Goal: Task Accomplishment & Management: Use online tool/utility

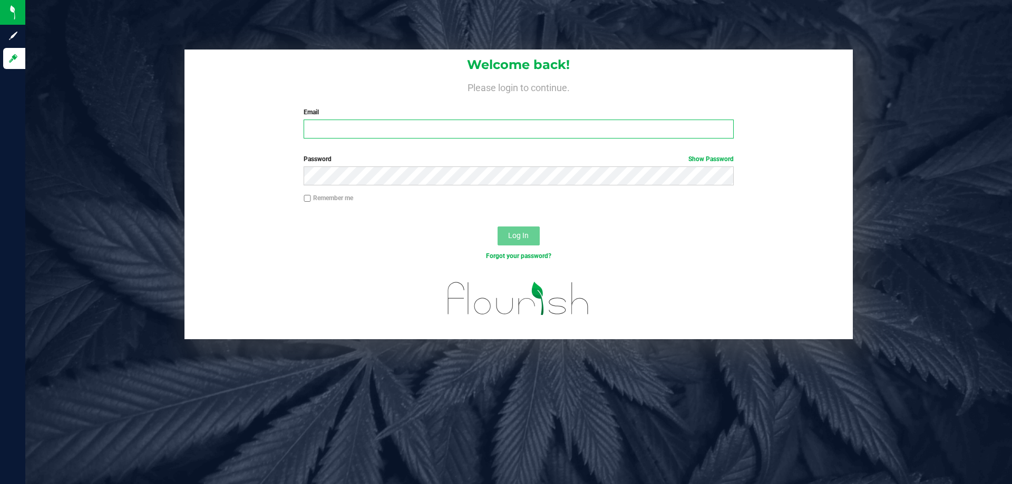
click at [336, 132] on input "Email" at bounding box center [518, 129] width 429 height 19
type input "[EMAIL_ADDRESS][DOMAIN_NAME]"
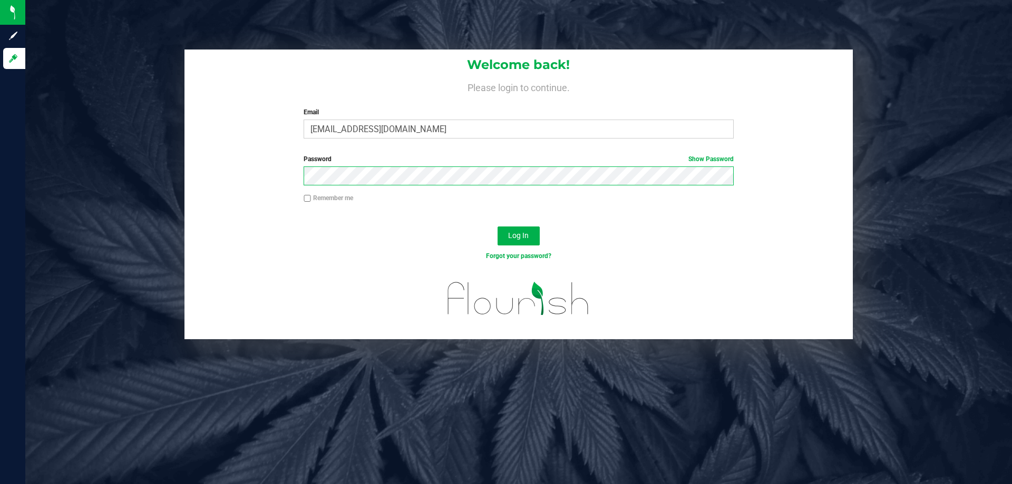
click at [497, 227] on button "Log In" at bounding box center [518, 236] width 42 height 19
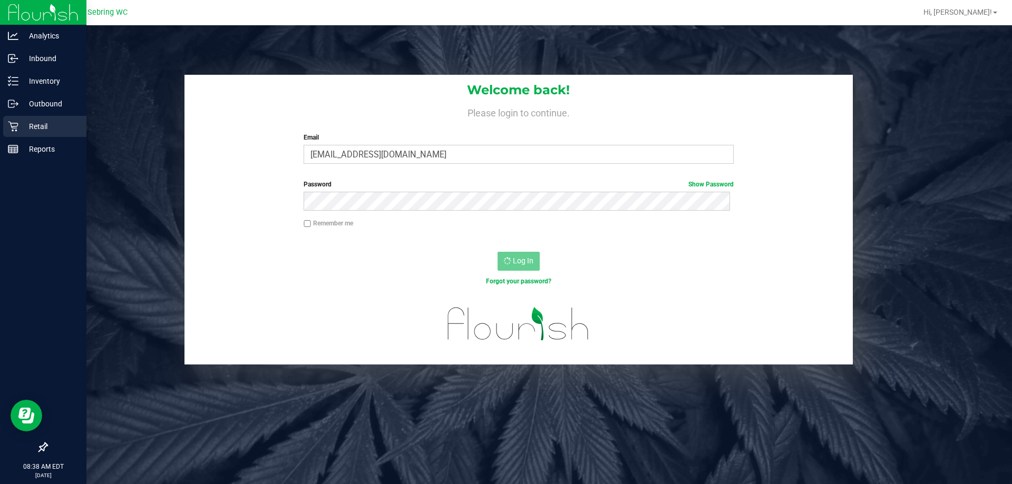
click at [24, 129] on p "Retail" at bounding box center [49, 126] width 63 height 13
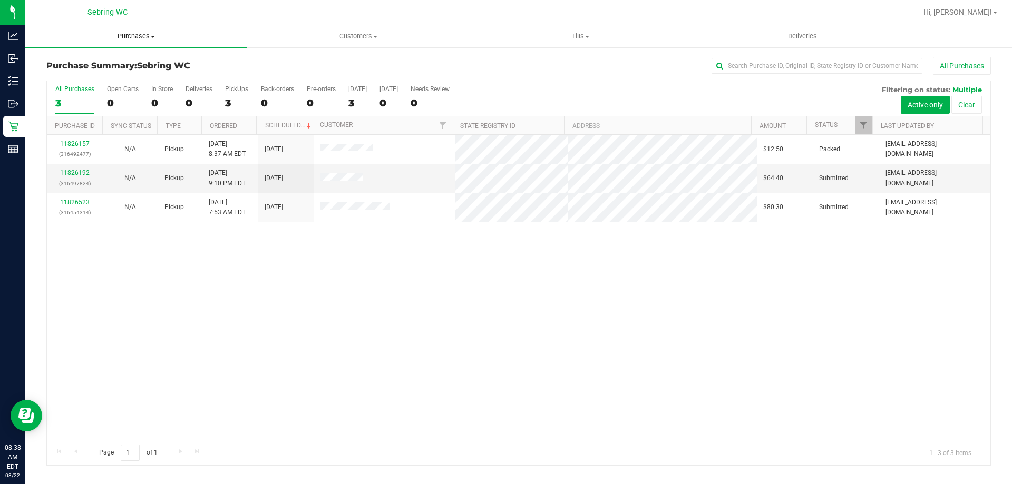
click at [132, 33] on span "Purchases" at bounding box center [136, 36] width 222 height 9
click at [123, 77] on li "Fulfillment" at bounding box center [136, 76] width 222 height 13
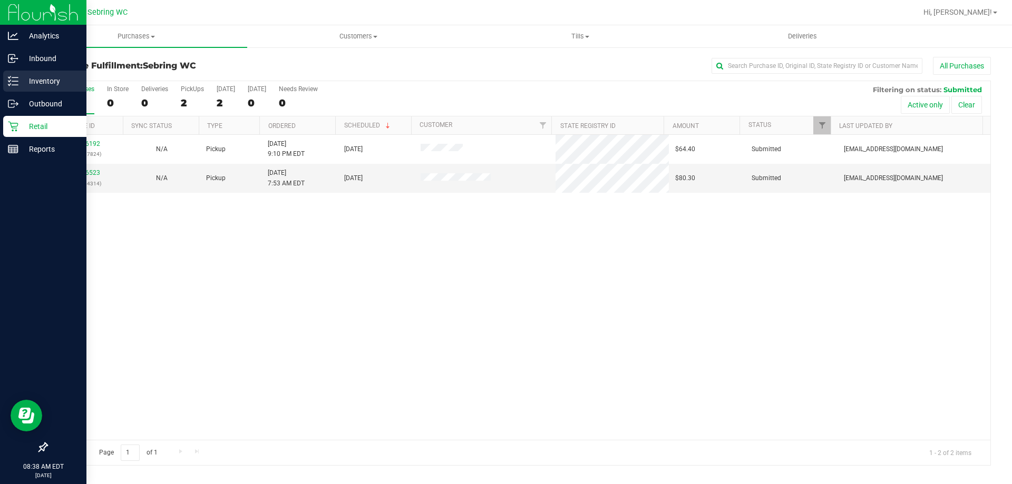
click at [46, 74] on div "Inventory" at bounding box center [44, 81] width 83 height 21
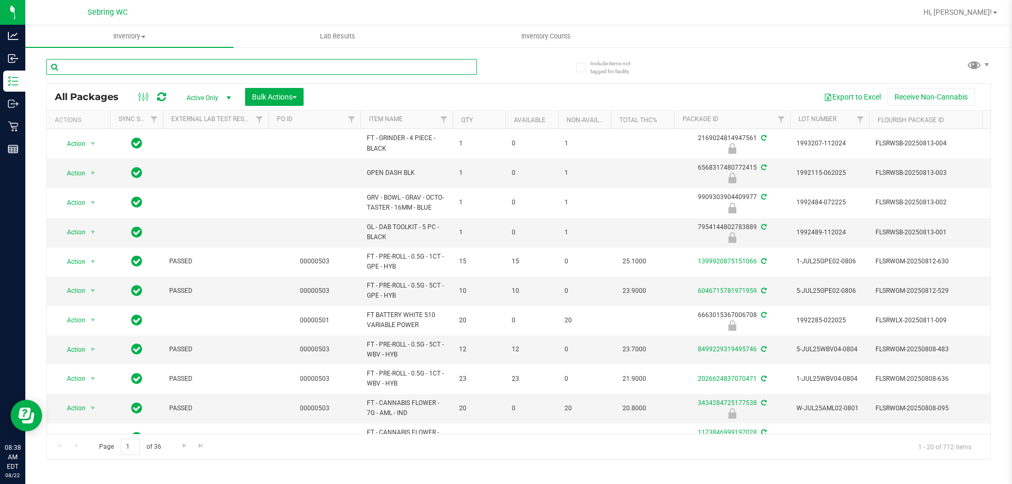
click at [189, 66] on input "text" at bounding box center [261, 67] width 431 height 16
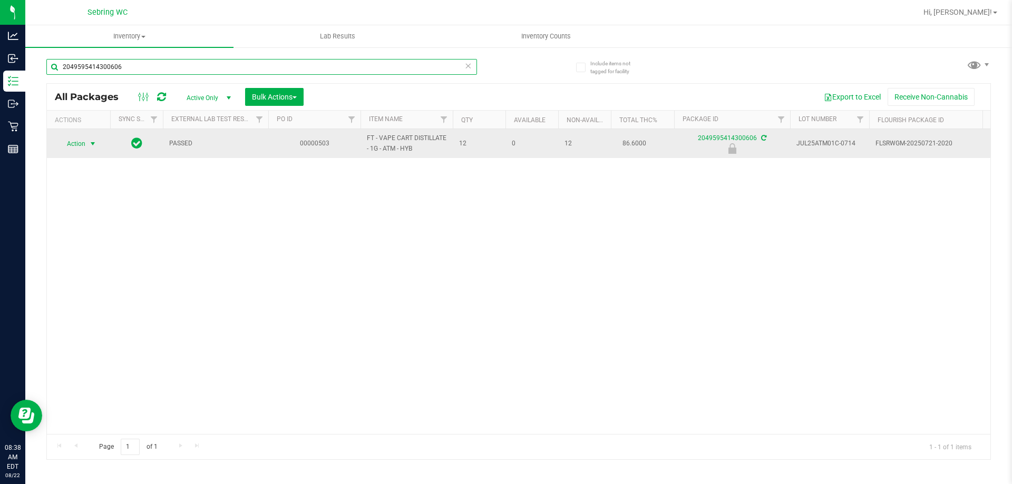
type input "2049595414300606"
click at [94, 143] on span "select" at bounding box center [93, 144] width 8 height 8
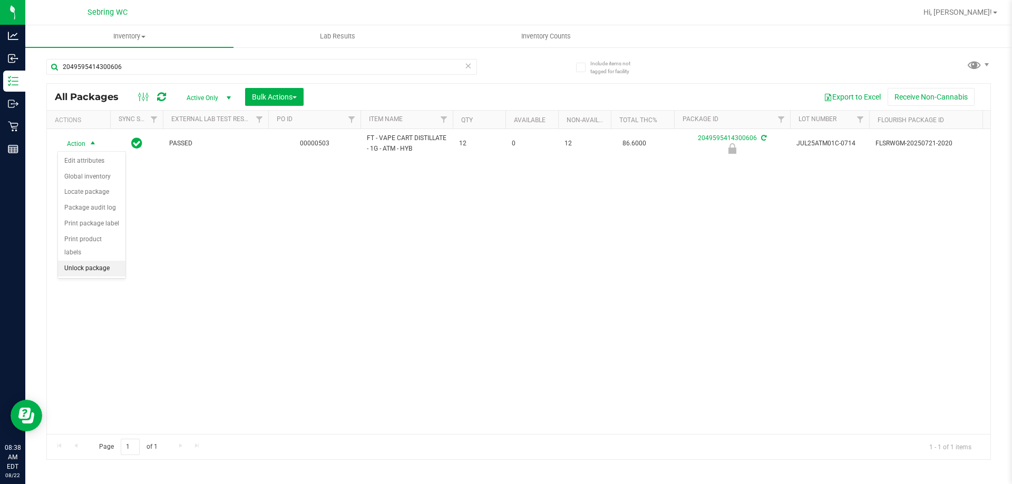
click at [91, 261] on li "Unlock package" at bounding box center [91, 269] width 67 height 16
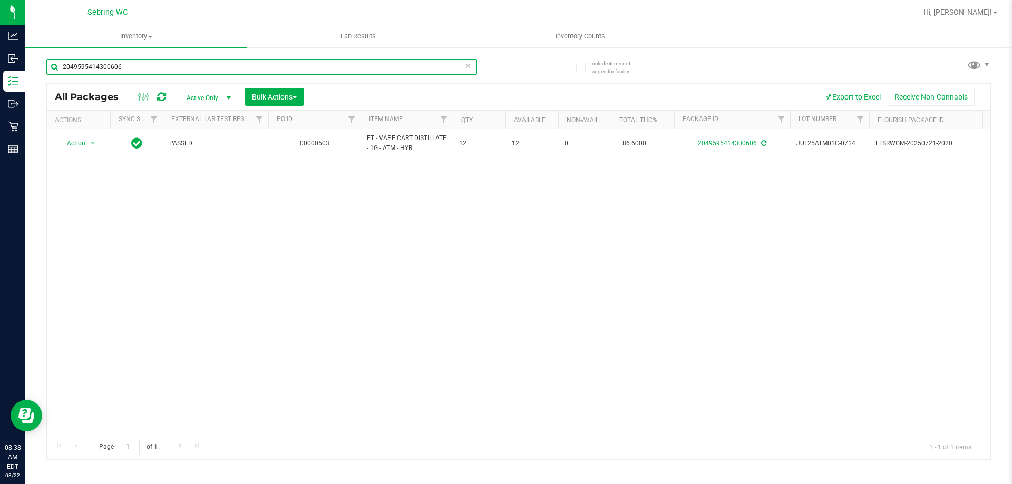
click at [432, 71] on input "2049595414300606" at bounding box center [261, 67] width 431 height 16
click at [431, 71] on input "2049595414300606" at bounding box center [261, 67] width 431 height 16
drag, startPoint x: 431, startPoint y: 71, endPoint x: 404, endPoint y: 70, distance: 26.4
click at [404, 70] on input "2049595414300606" at bounding box center [261, 67] width 431 height 16
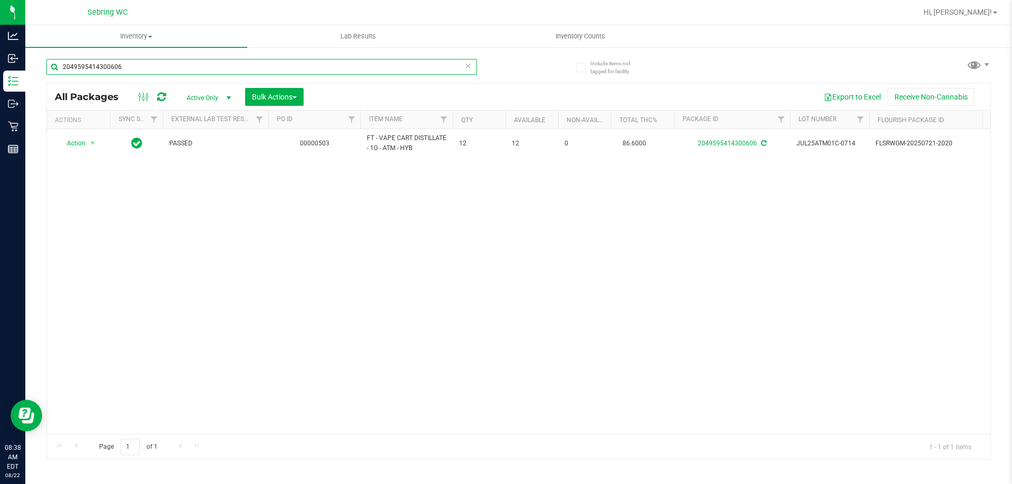
click at [404, 70] on input "2049595414300606" at bounding box center [261, 67] width 431 height 16
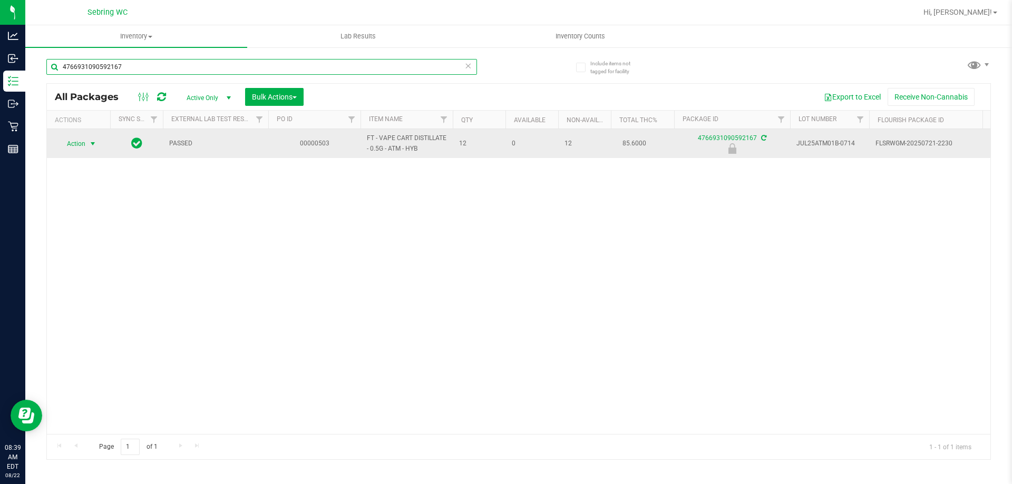
type input "4766931090592167"
click at [95, 146] on span "select" at bounding box center [93, 144] width 8 height 8
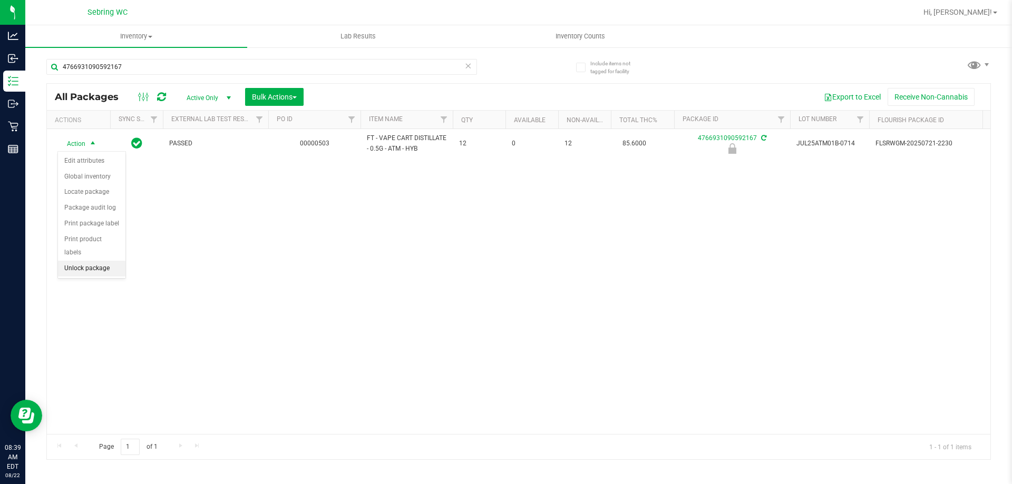
click at [96, 261] on li "Unlock package" at bounding box center [91, 269] width 67 height 16
click at [406, 80] on div "4766931090592167" at bounding box center [261, 71] width 431 height 24
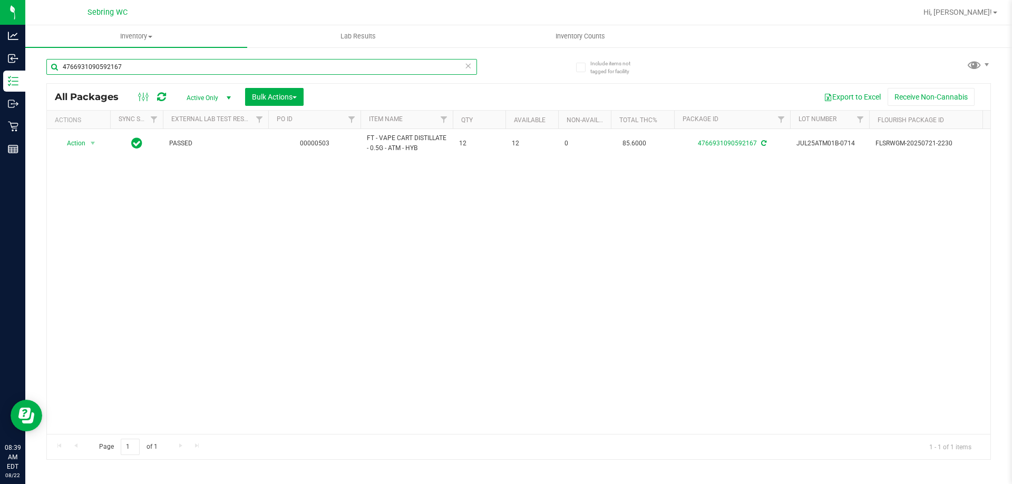
click at [408, 69] on input "4766931090592167" at bounding box center [261, 67] width 431 height 16
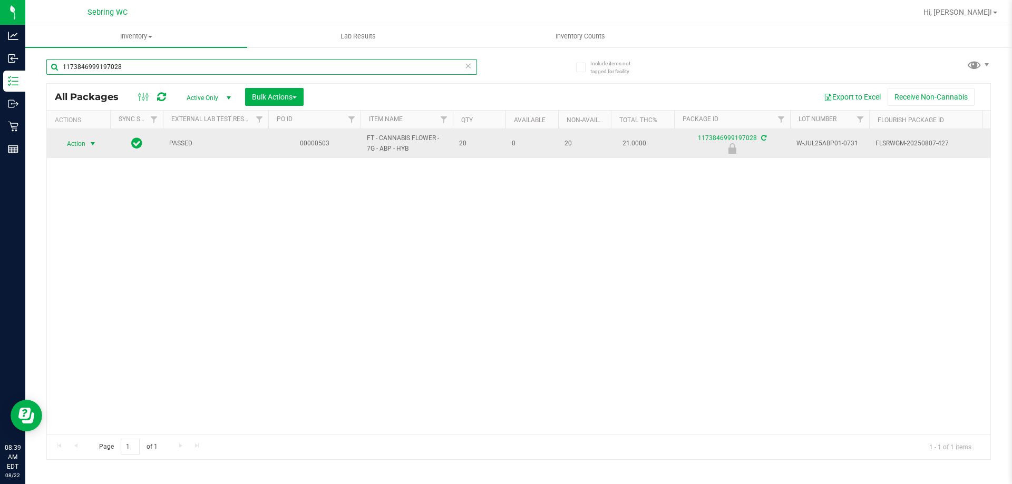
type input "1173846999197028"
click at [89, 143] on span "select" at bounding box center [93, 144] width 8 height 8
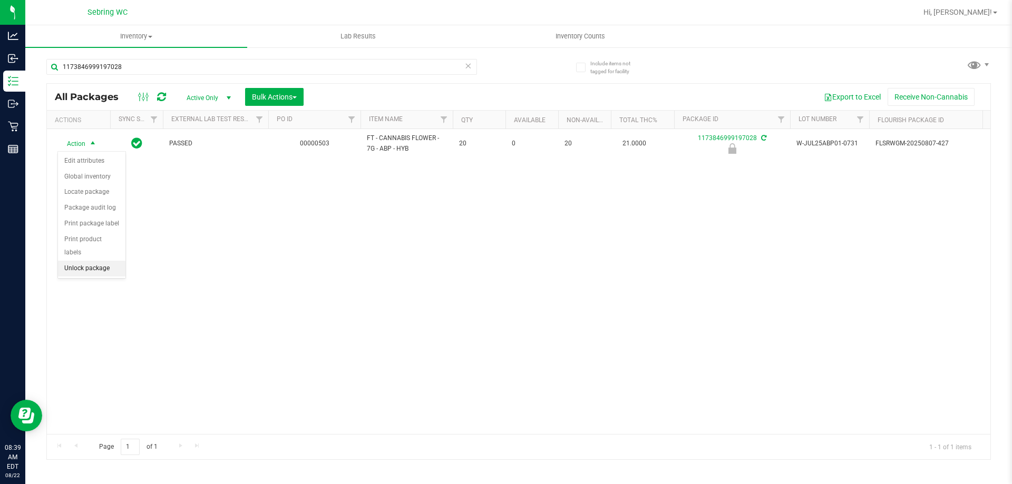
click at [91, 261] on li "Unlock package" at bounding box center [91, 269] width 67 height 16
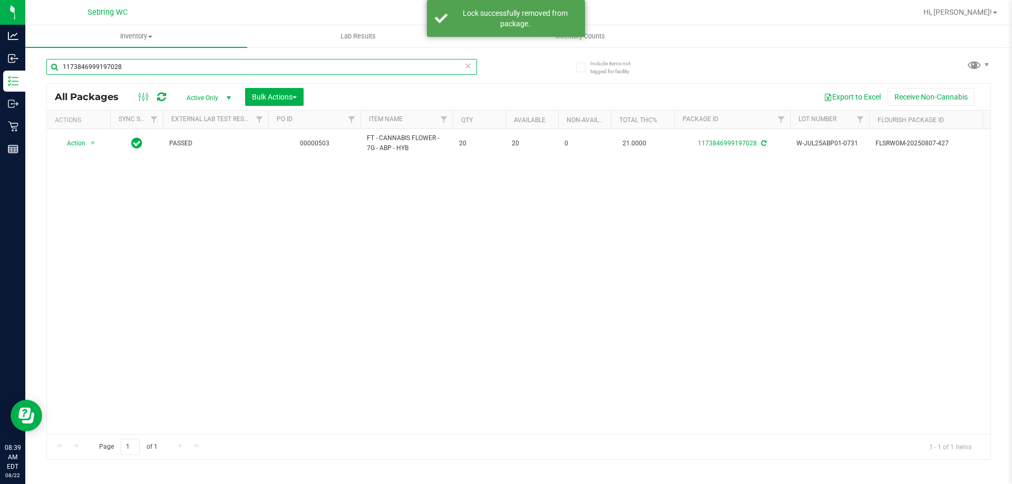
click at [149, 60] on input "1173846999197028" at bounding box center [261, 67] width 431 height 16
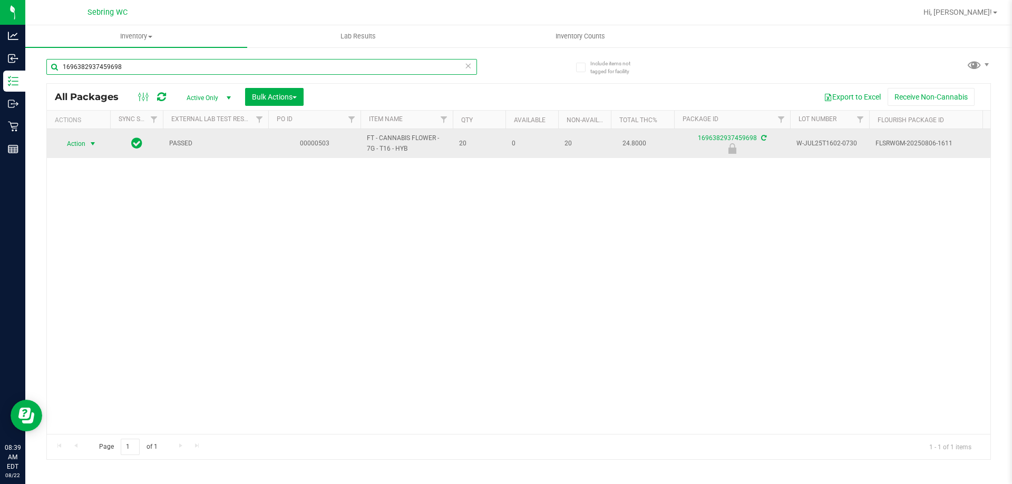
type input "1696382937459698"
click at [87, 145] on span "select" at bounding box center [92, 143] width 13 height 15
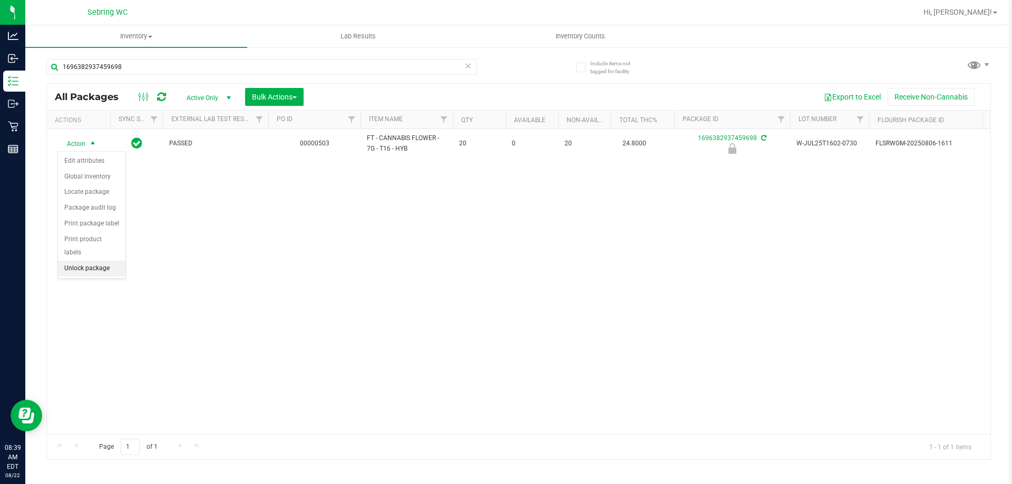
click at [92, 261] on li "Unlock package" at bounding box center [91, 269] width 67 height 16
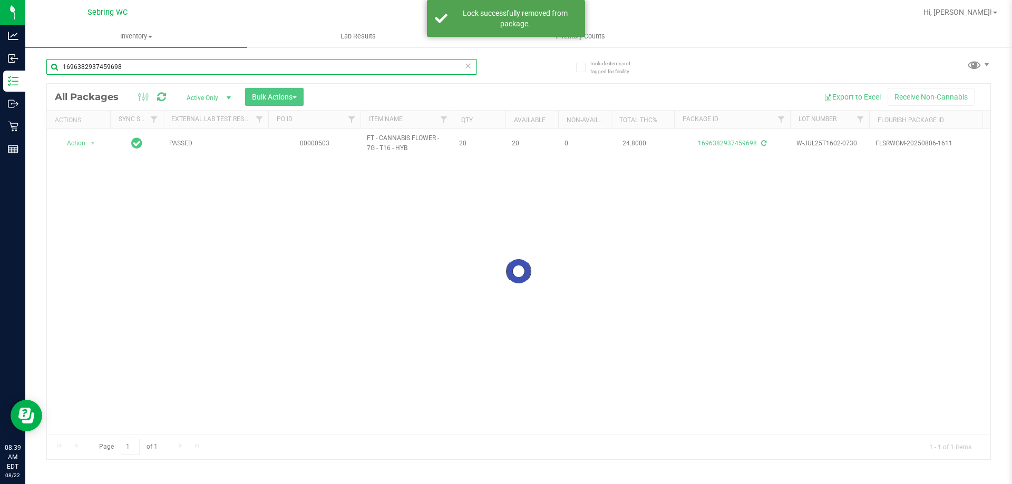
click at [116, 64] on input "1696382937459698" at bounding box center [261, 67] width 431 height 16
click at [117, 64] on input "1696382937459698" at bounding box center [261, 67] width 431 height 16
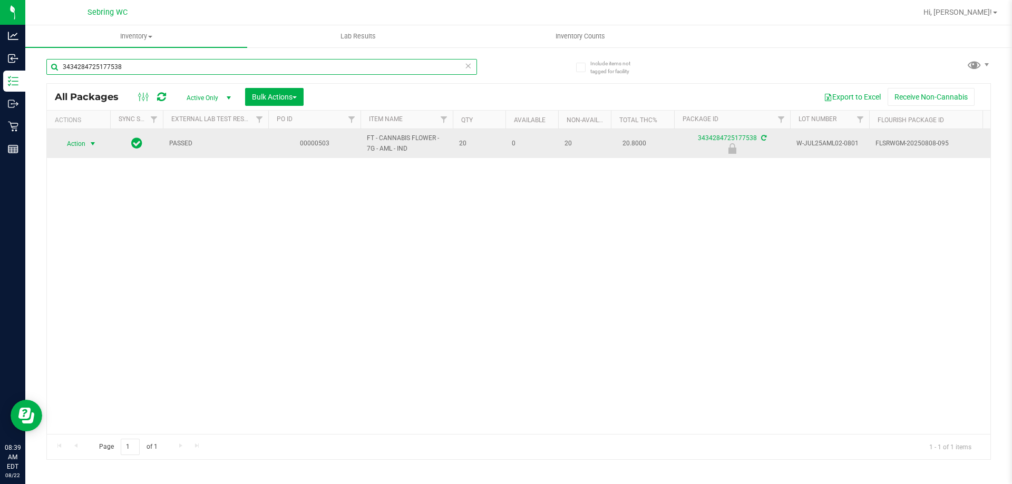
type input "3434284725177538"
click at [90, 143] on span "select" at bounding box center [93, 144] width 8 height 8
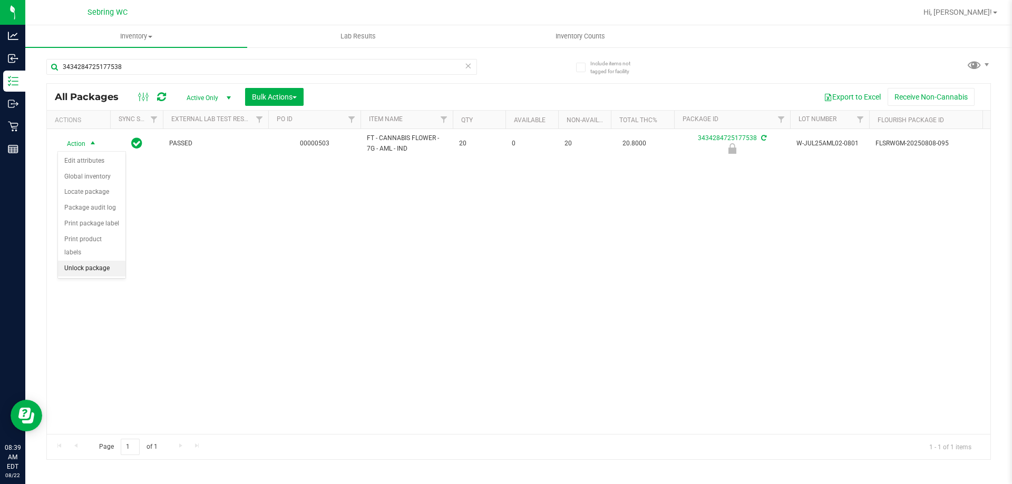
click at [68, 261] on li "Unlock package" at bounding box center [91, 269] width 67 height 16
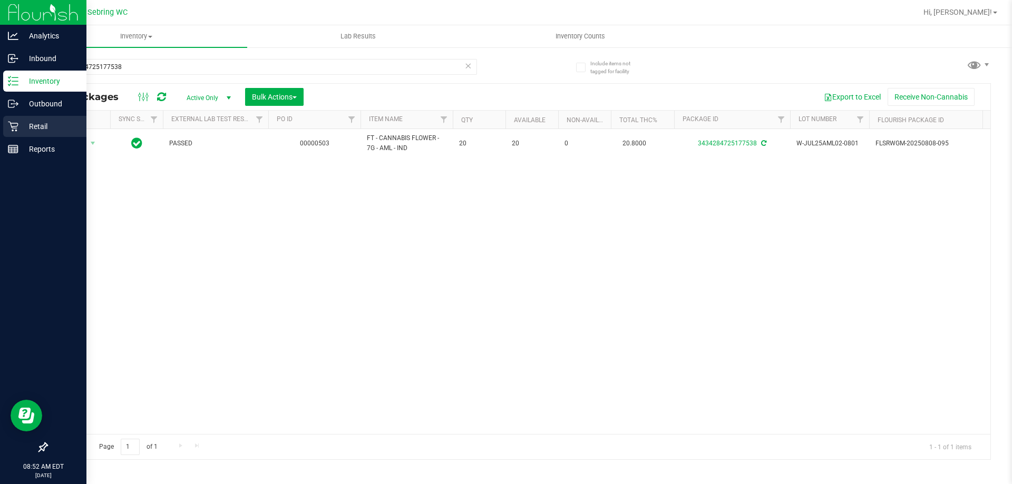
click at [52, 129] on p "Retail" at bounding box center [49, 126] width 63 height 13
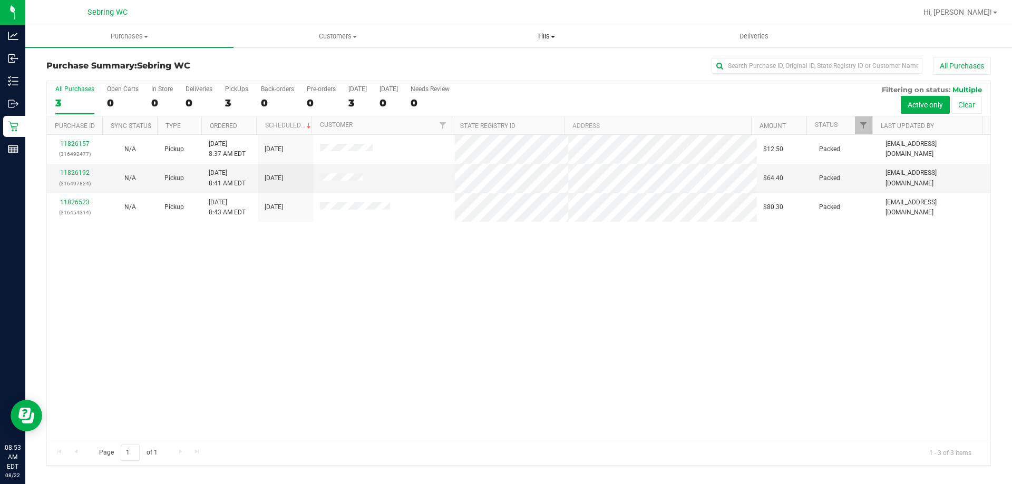
click at [539, 35] on span "Tills" at bounding box center [545, 36] width 207 height 9
click at [482, 64] on span "Manage tills" at bounding box center [477, 63] width 71 height 9
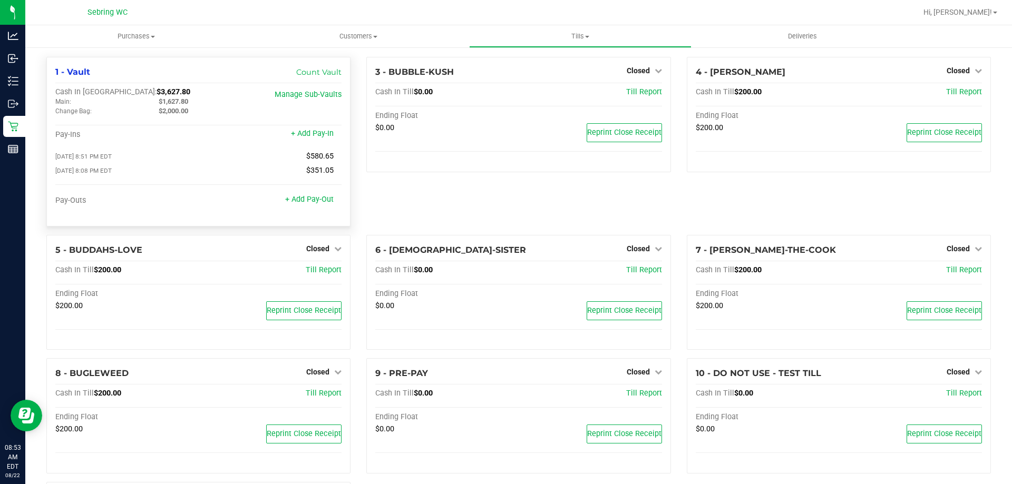
click at [168, 116] on div "$2,000.00" at bounding box center [202, 110] width 103 height 9
click at [171, 114] on span "$2,000.00" at bounding box center [174, 111] width 30 height 8
click at [328, 251] on link "Closed" at bounding box center [323, 249] width 35 height 8
click at [318, 277] on div "Open Till" at bounding box center [318, 270] width 78 height 13
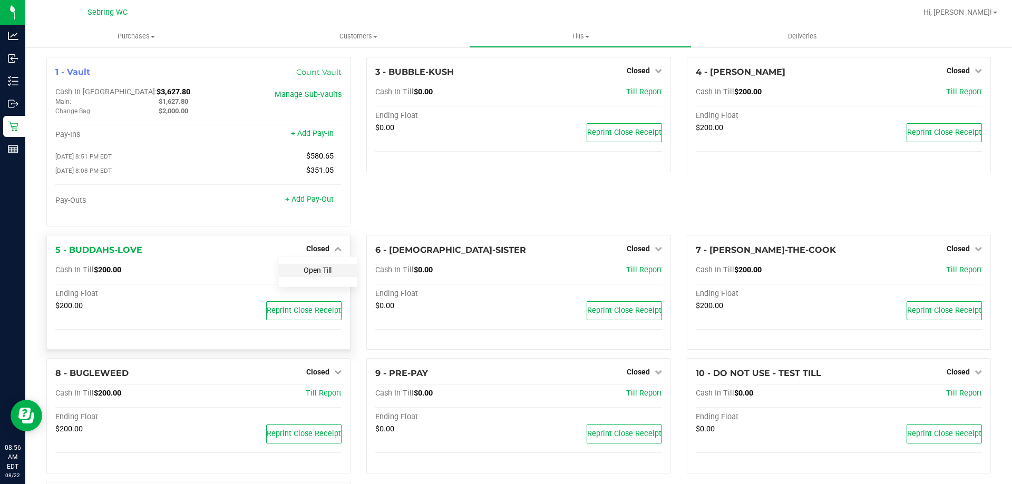
click at [319, 270] on link "Open Till" at bounding box center [318, 270] width 28 height 8
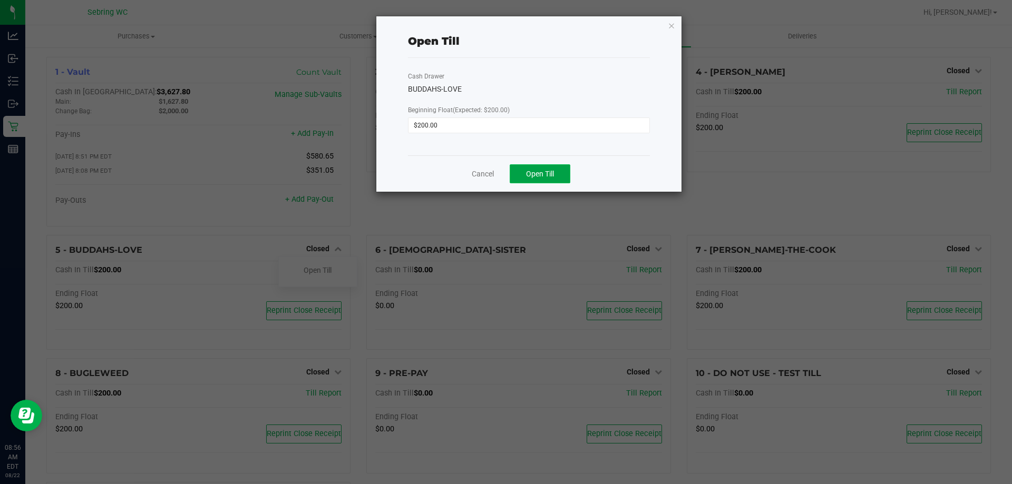
click at [528, 177] on span "Open Till" at bounding box center [540, 174] width 28 height 8
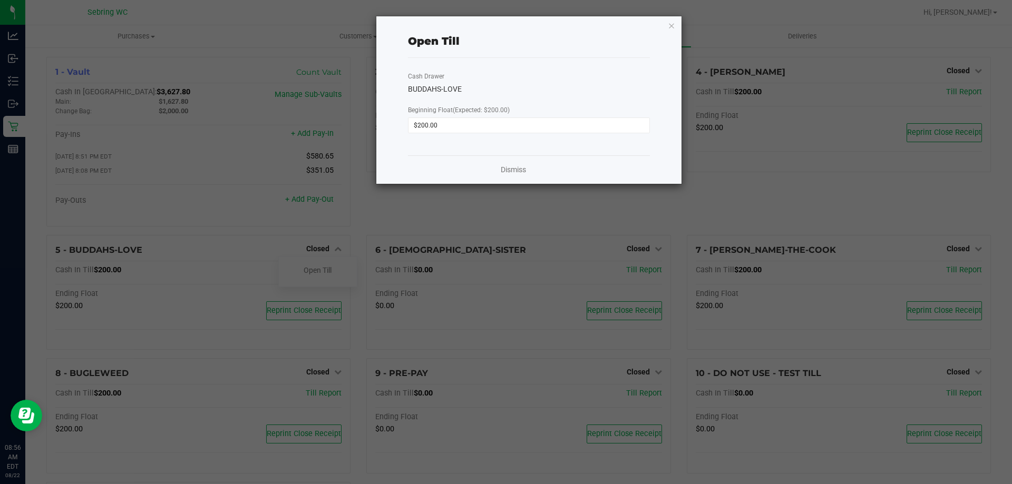
click at [525, 163] on div "Dismiss" at bounding box center [529, 169] width 242 height 28
click at [510, 167] on link "Dismiss" at bounding box center [513, 169] width 25 height 11
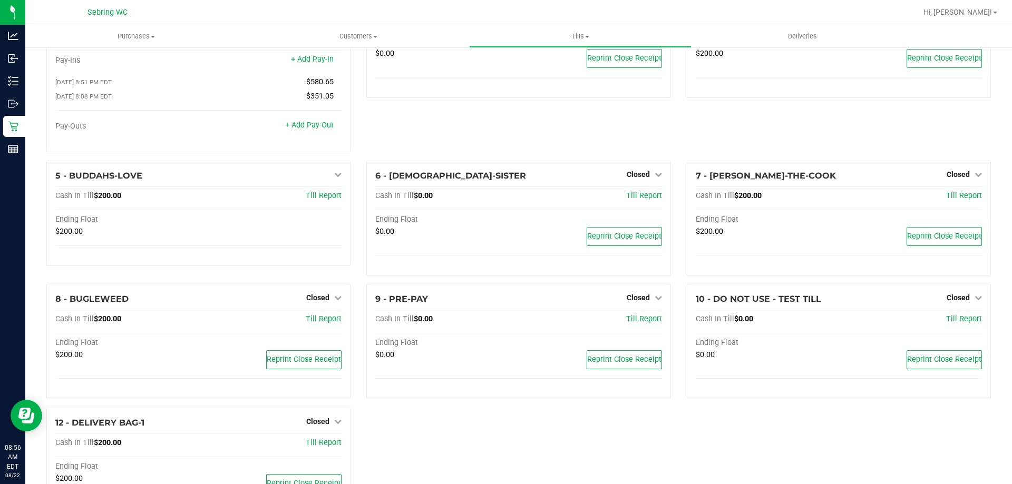
scroll to position [134, 0]
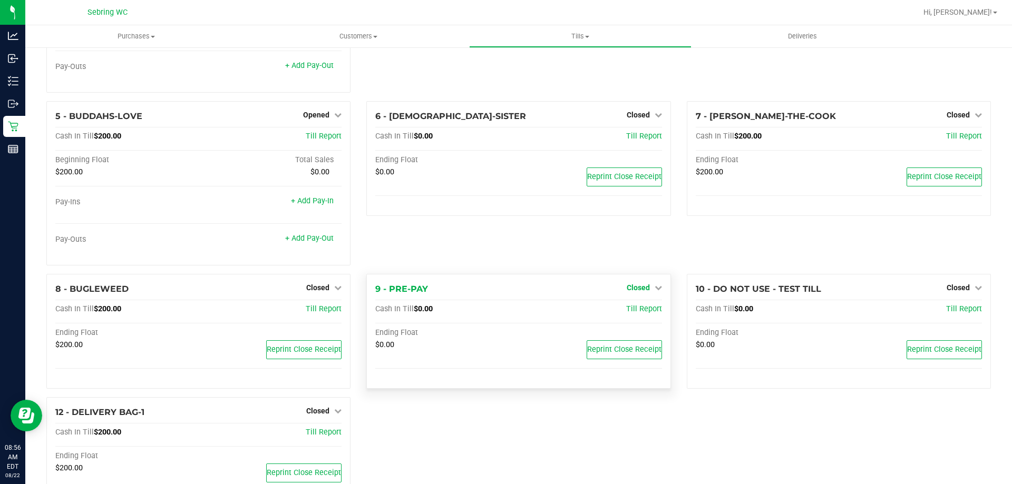
click at [655, 291] on icon at bounding box center [658, 287] width 7 height 7
click at [637, 310] on link "Open Till" at bounding box center [638, 309] width 28 height 8
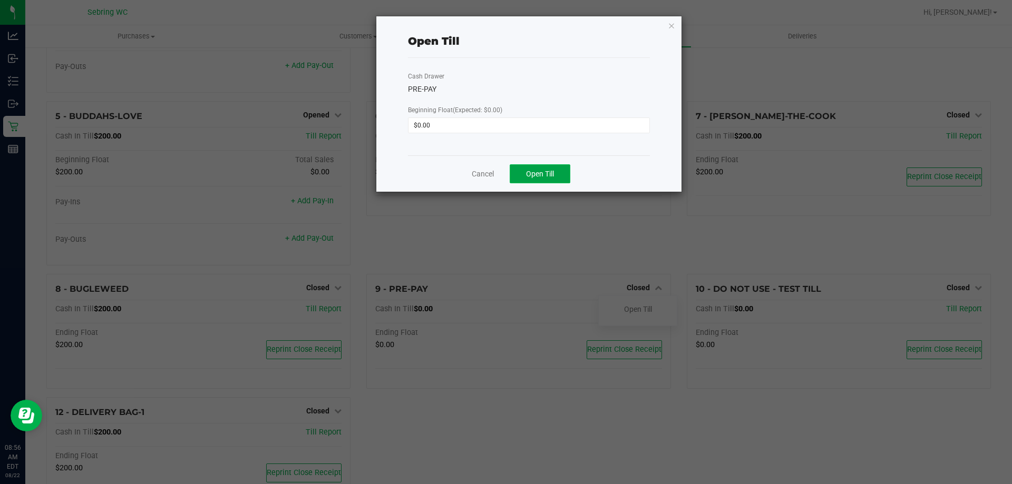
click at [538, 174] on span "Open Till" at bounding box center [540, 174] width 28 height 8
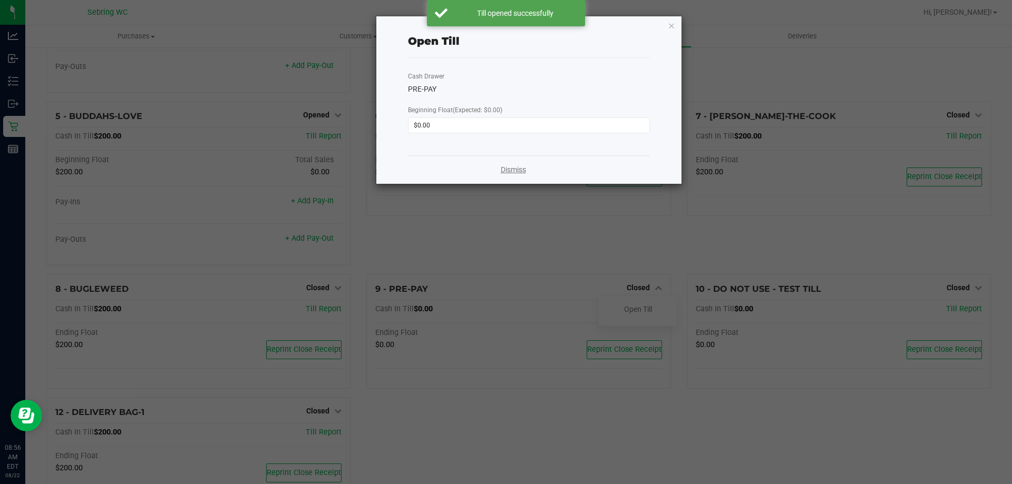
click at [513, 172] on link "Dismiss" at bounding box center [513, 169] width 25 height 11
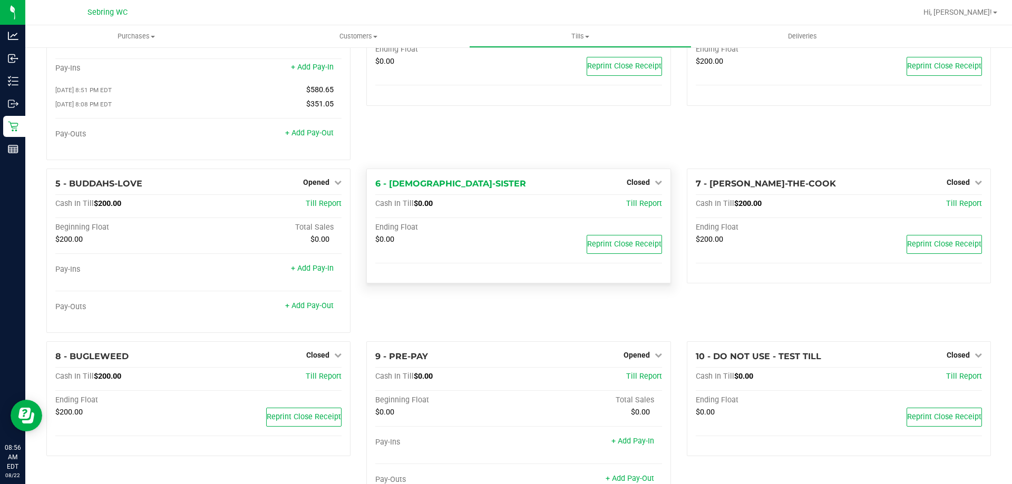
scroll to position [105, 0]
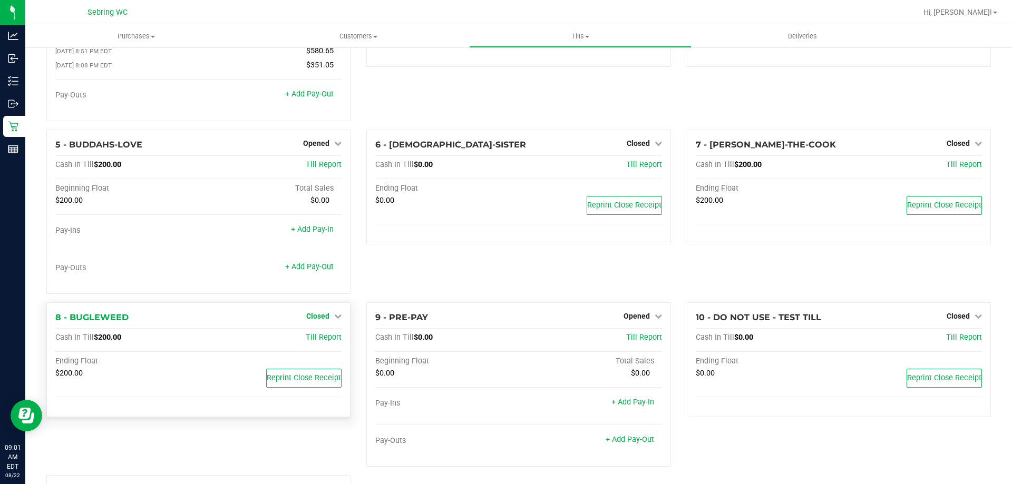
click at [327, 319] on link "Closed" at bounding box center [323, 316] width 35 height 8
click at [316, 343] on div "Open Till" at bounding box center [318, 337] width 78 height 13
click at [316, 338] on link "Open Till" at bounding box center [318, 338] width 28 height 8
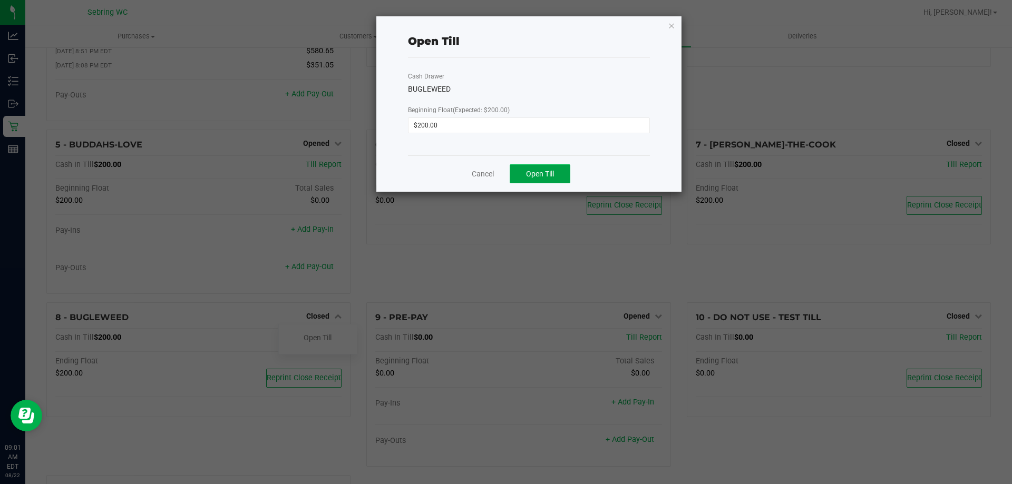
click at [514, 168] on button "Open Till" at bounding box center [540, 173] width 61 height 19
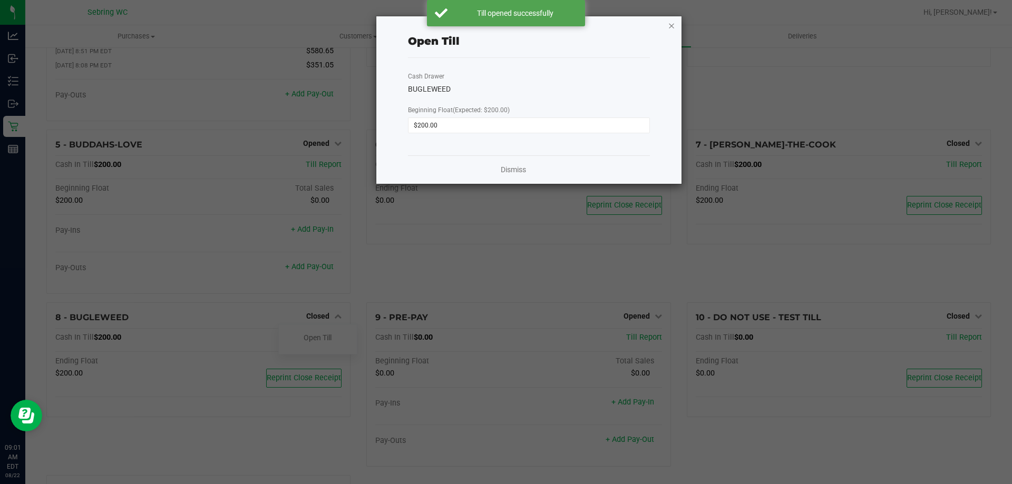
click at [670, 26] on icon "button" at bounding box center [671, 25] width 7 height 13
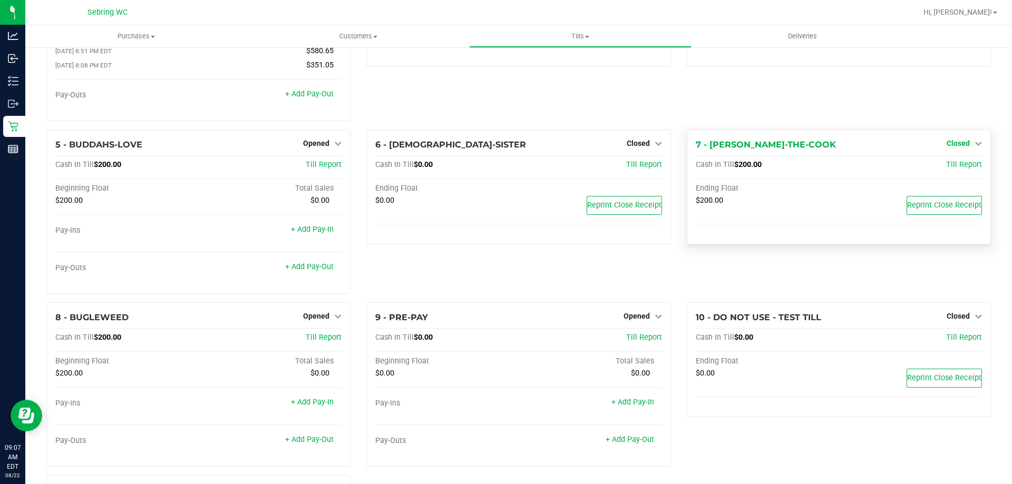
click at [948, 143] on span "Closed" at bounding box center [957, 143] width 23 height 8
click at [957, 165] on link "Open Till" at bounding box center [958, 165] width 28 height 8
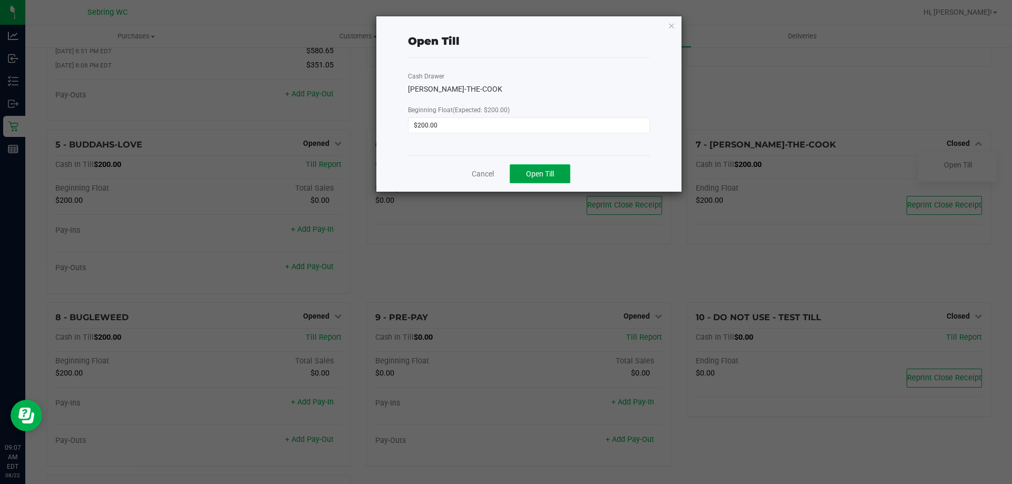
click at [554, 172] on span "Open Till" at bounding box center [540, 174] width 28 height 8
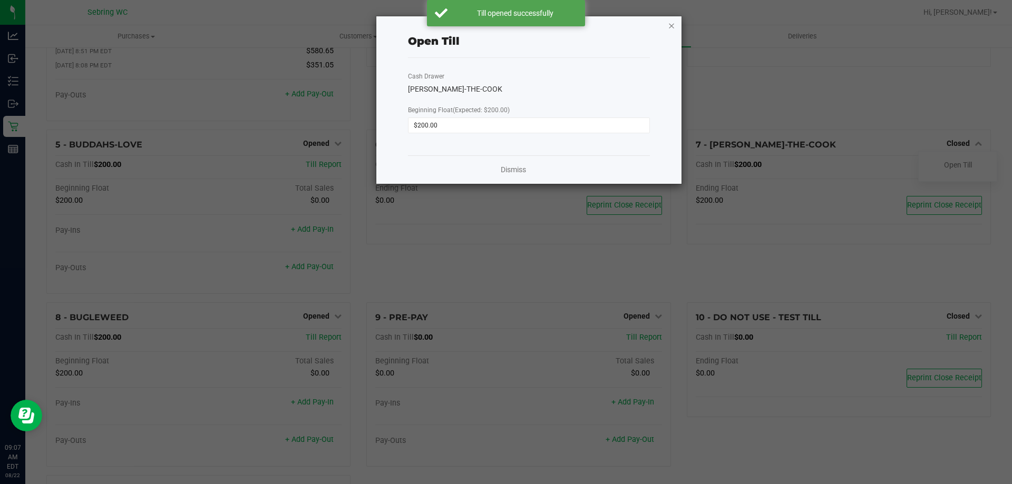
click at [671, 24] on icon "button" at bounding box center [671, 25] width 7 height 13
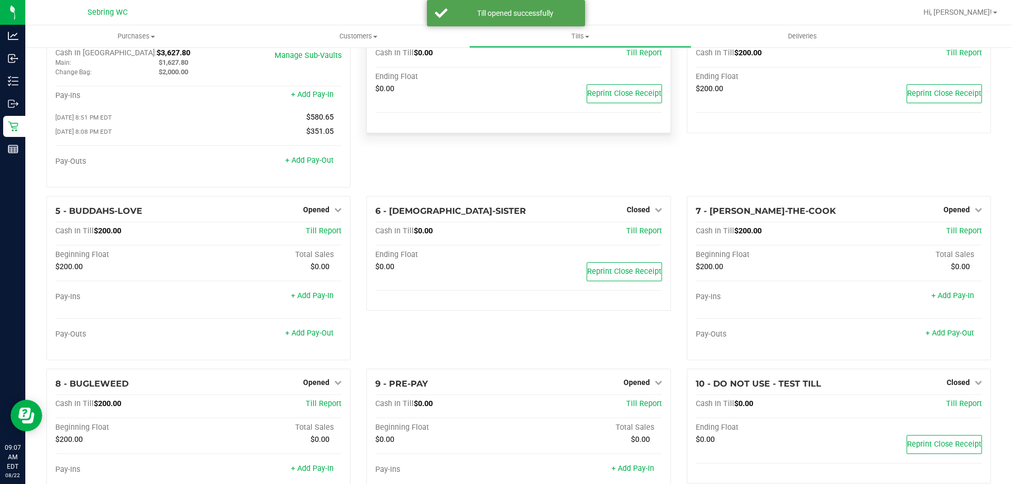
scroll to position [0, 0]
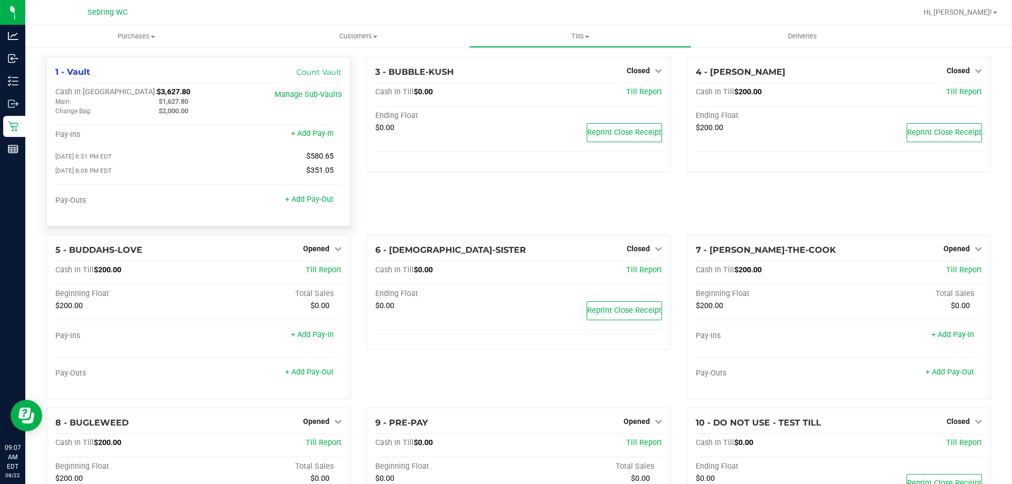
click at [175, 103] on span "$1,627.80" at bounding box center [174, 101] width 30 height 8
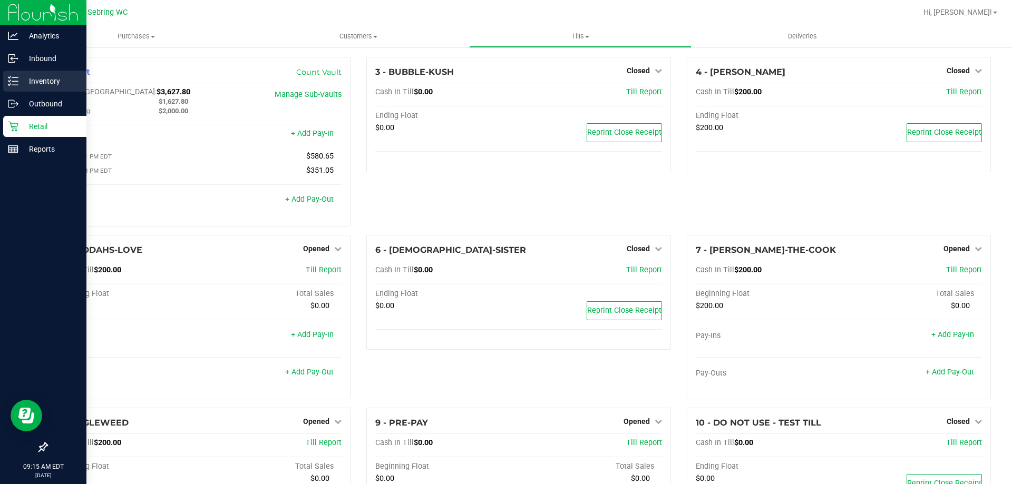
click at [20, 85] on p "Inventory" at bounding box center [49, 81] width 63 height 13
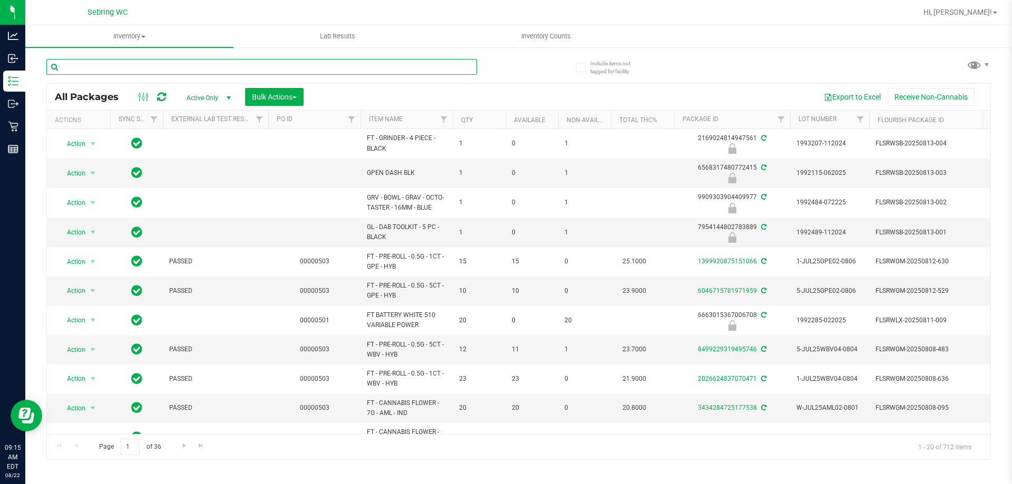
click at [179, 72] on input "text" at bounding box center [261, 67] width 431 height 16
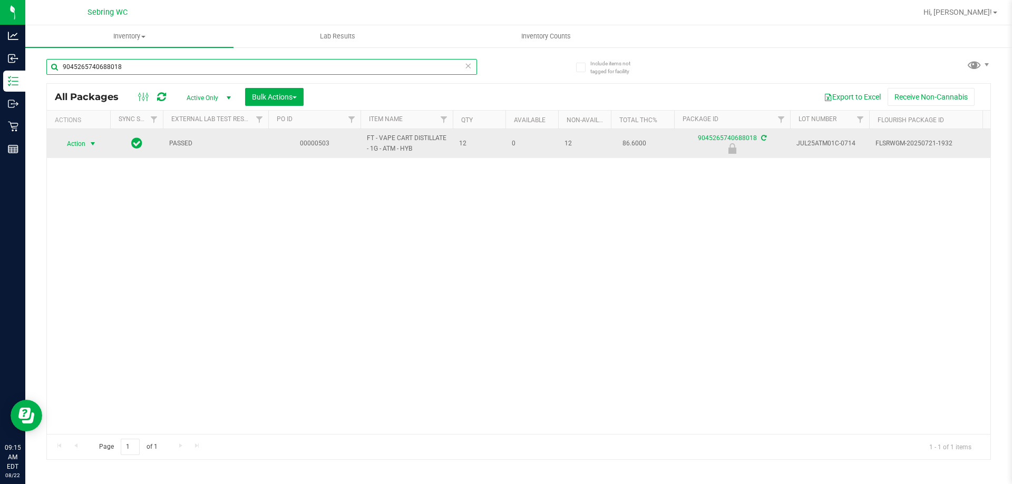
type input "9045265740688018"
click at [95, 143] on span "select" at bounding box center [93, 144] width 8 height 8
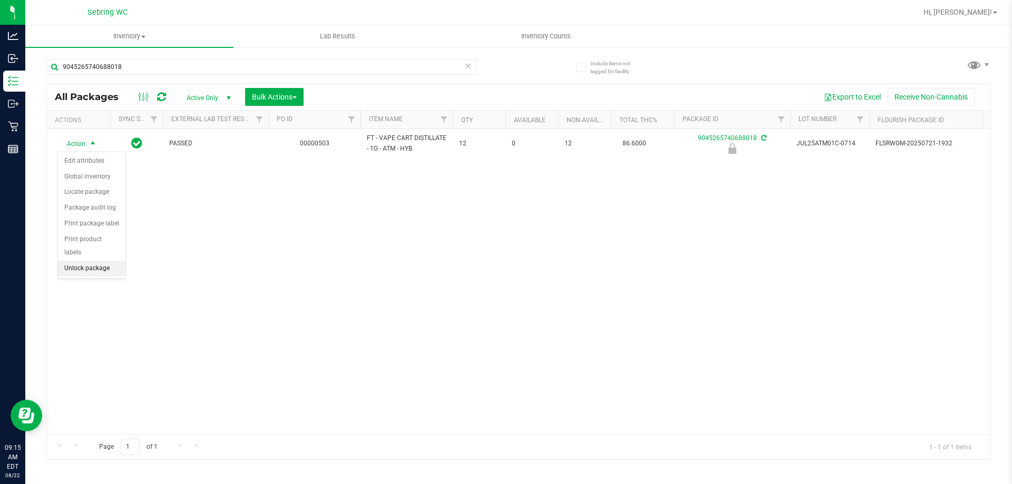
click at [110, 261] on li "Unlock package" at bounding box center [91, 269] width 67 height 16
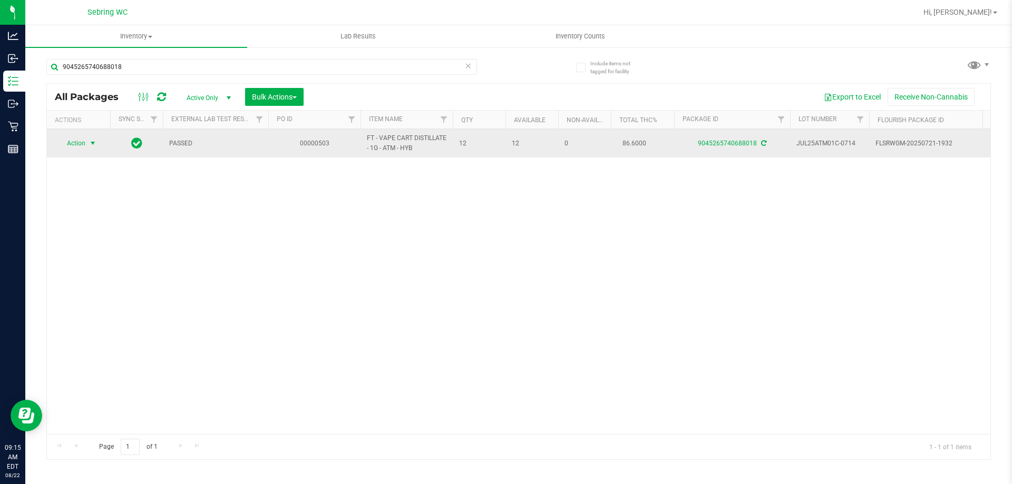
click at [71, 144] on span "Action" at bounding box center [71, 143] width 28 height 15
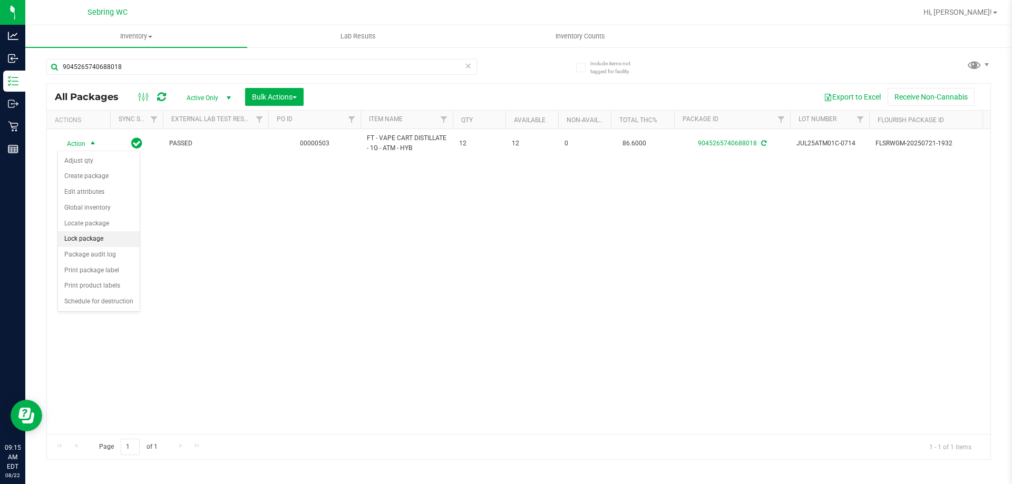
click at [97, 241] on li "Lock package" at bounding box center [99, 239] width 82 height 16
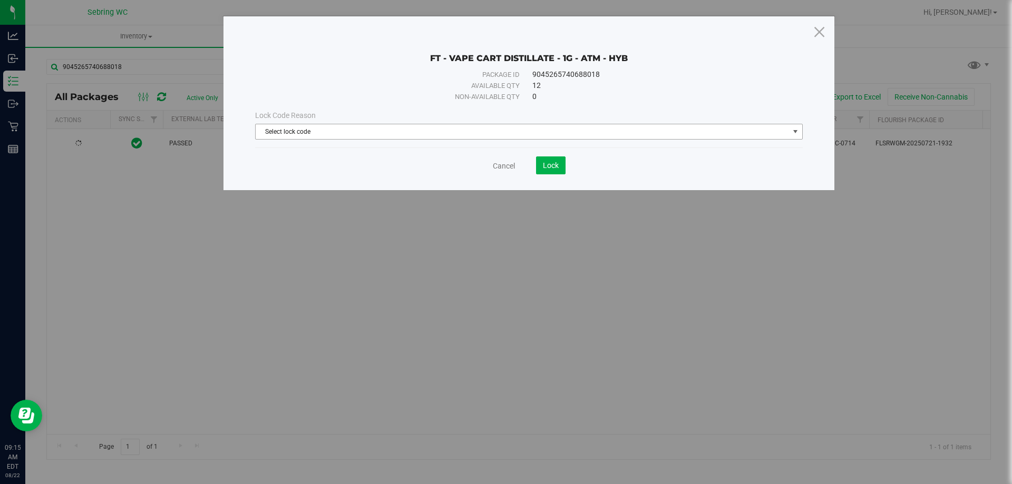
click at [318, 124] on span "Select lock code" at bounding box center [522, 131] width 533 height 15
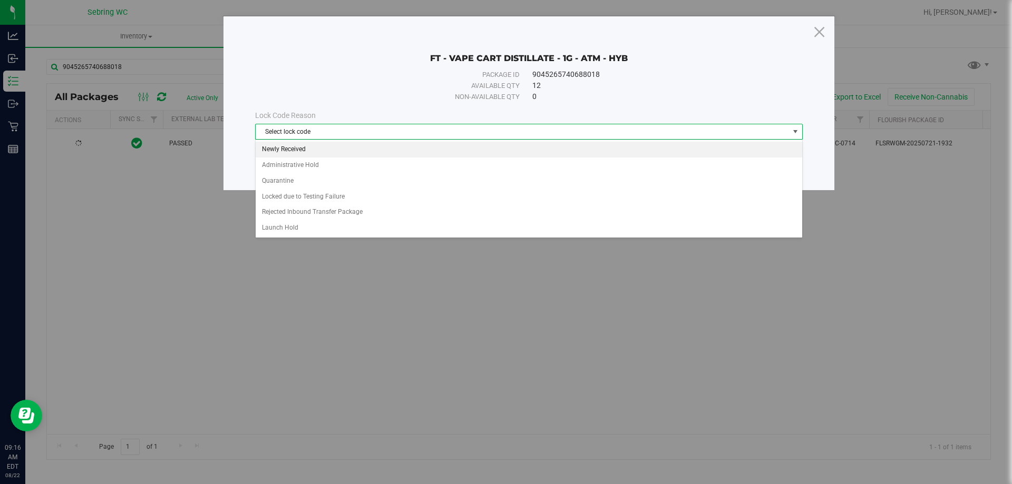
click at [312, 148] on li "Newly Received" at bounding box center [529, 150] width 546 height 16
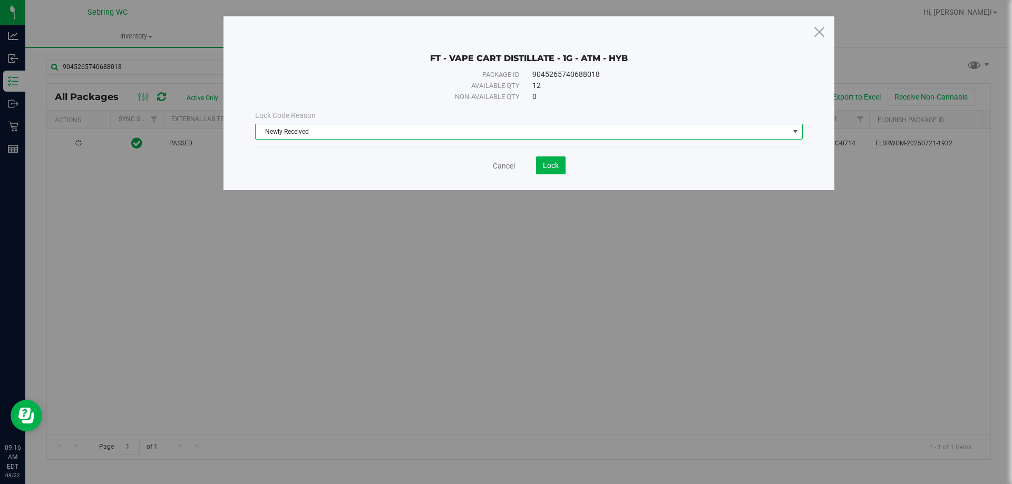
click at [431, 134] on span "Newly Received" at bounding box center [522, 131] width 533 height 15
click at [710, 86] on div "12" at bounding box center [655, 85] width 247 height 11
click at [552, 163] on span "Lock" at bounding box center [551, 165] width 16 height 8
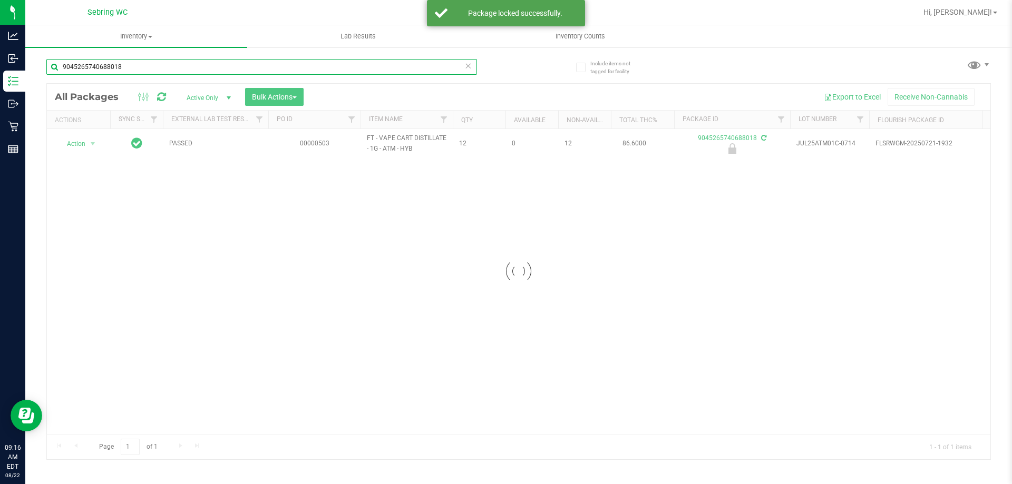
click at [295, 62] on input "9045265740688018" at bounding box center [261, 67] width 431 height 16
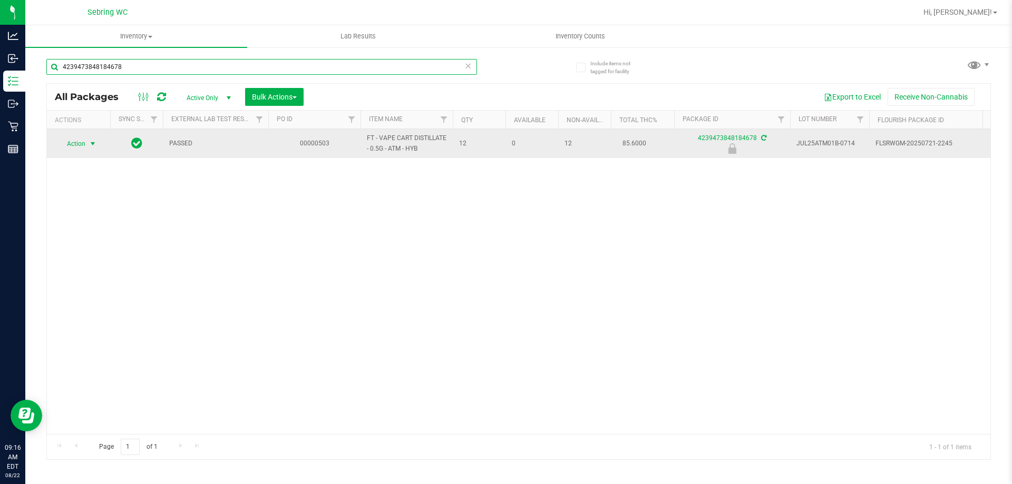
type input "4239473848184678"
click at [90, 145] on span "select" at bounding box center [93, 144] width 8 height 8
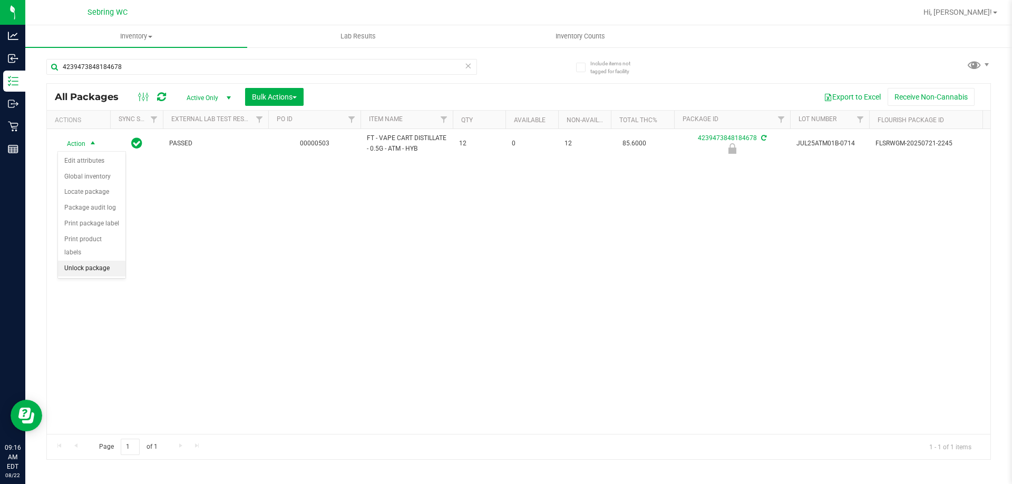
click at [84, 261] on li "Unlock package" at bounding box center [91, 269] width 67 height 16
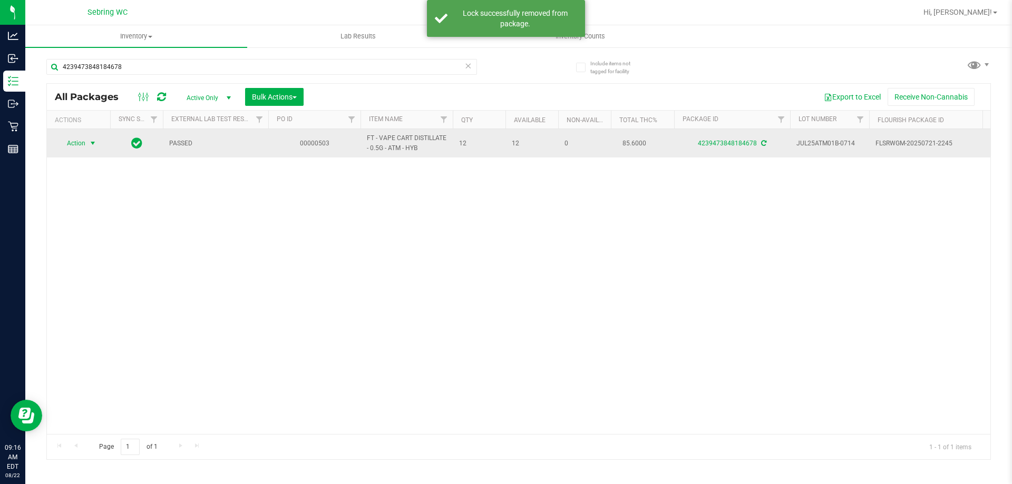
click at [91, 140] on span "select" at bounding box center [93, 143] width 8 height 8
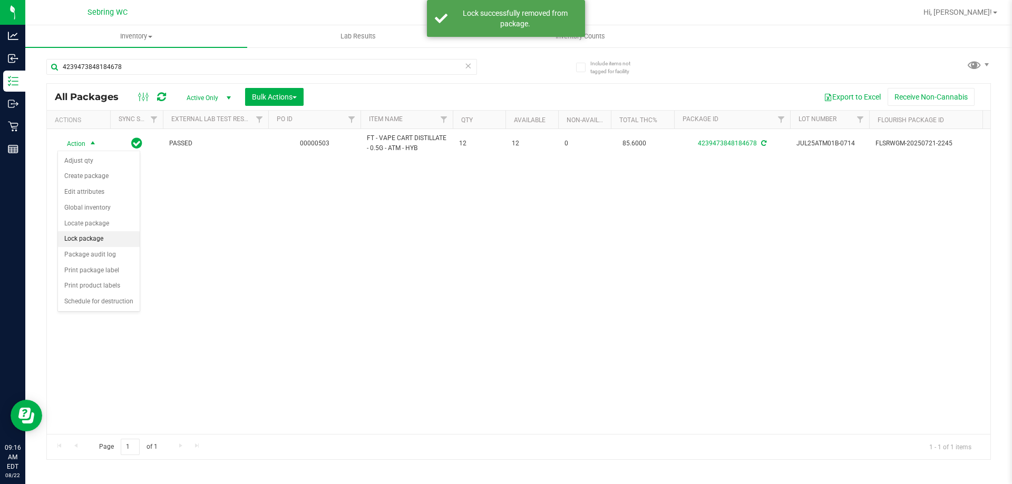
click at [84, 243] on li "Lock package" at bounding box center [99, 239] width 82 height 16
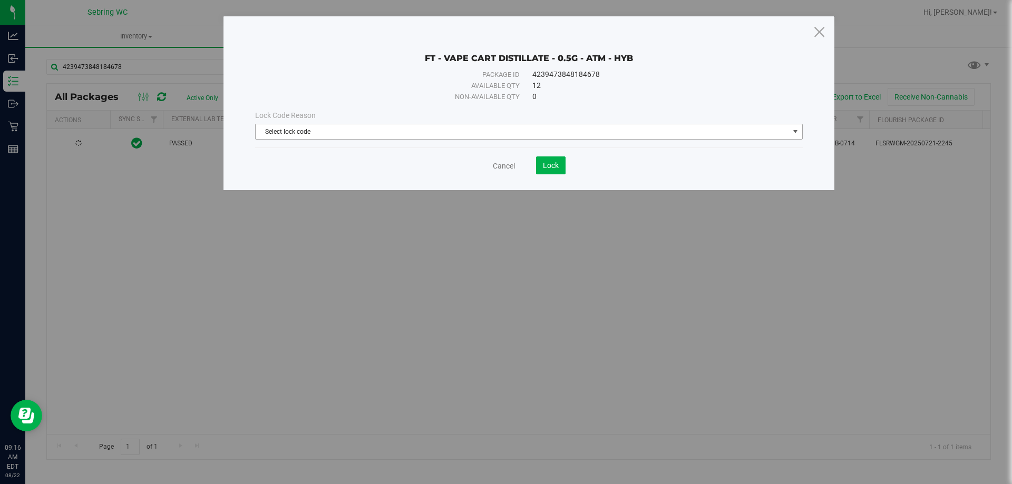
click at [387, 132] on span "Select lock code" at bounding box center [522, 131] width 533 height 15
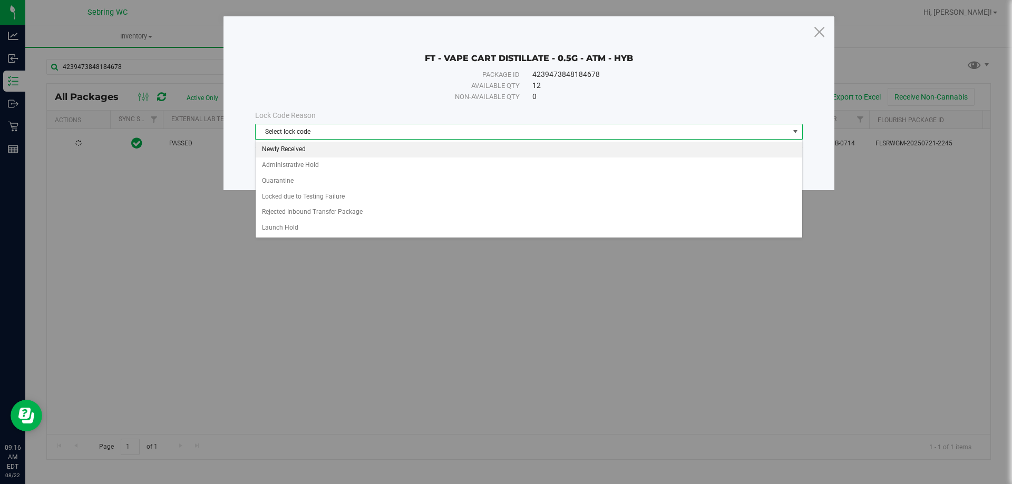
click at [336, 144] on li "Newly Received" at bounding box center [529, 150] width 546 height 16
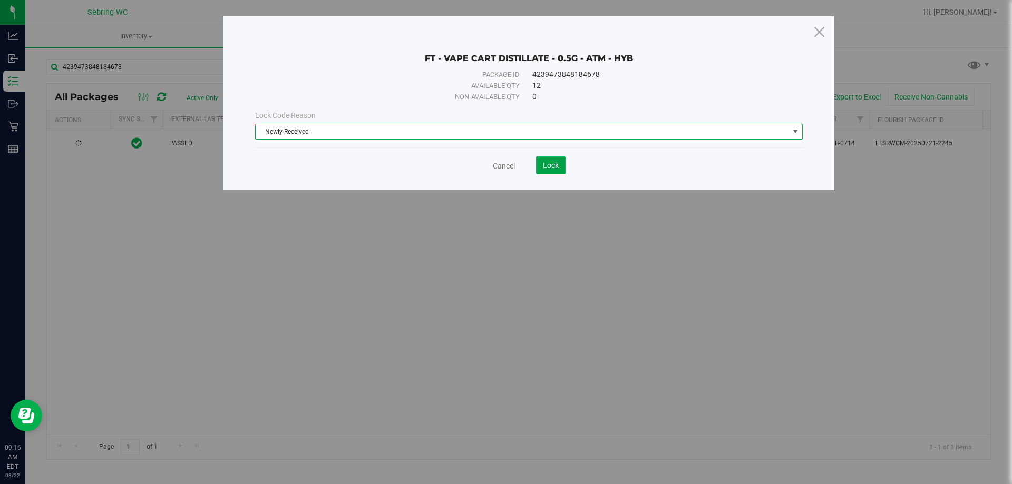
click at [561, 165] on button "Lock" at bounding box center [551, 166] width 30 height 18
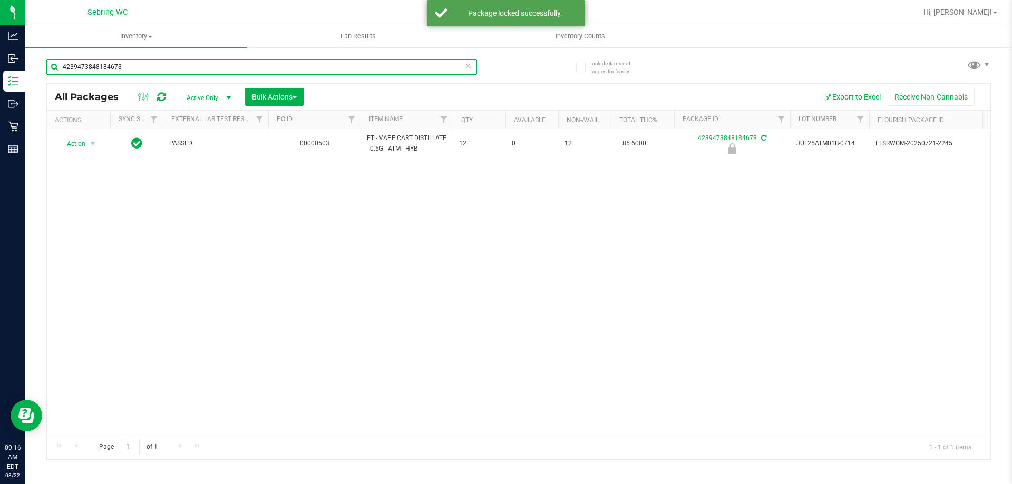
click at [456, 67] on input "4239473848184678" at bounding box center [261, 67] width 431 height 16
click at [454, 64] on input "4239473848184678" at bounding box center [261, 67] width 431 height 16
